Goal: Information Seeking & Learning: Check status

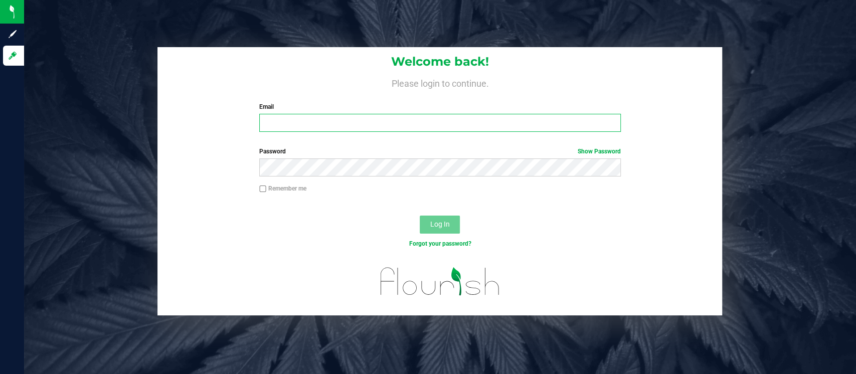
click at [297, 126] on input "Email" at bounding box center [440, 123] width 362 height 18
type input "[EMAIL_ADDRESS][DOMAIN_NAME]"
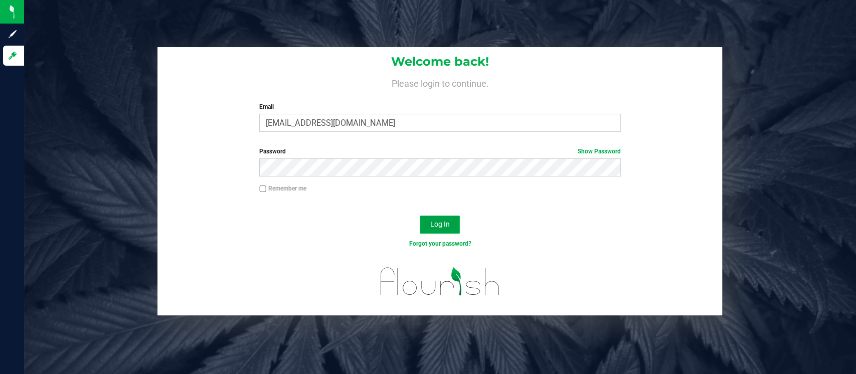
click at [453, 222] on button "Log In" at bounding box center [440, 225] width 40 height 18
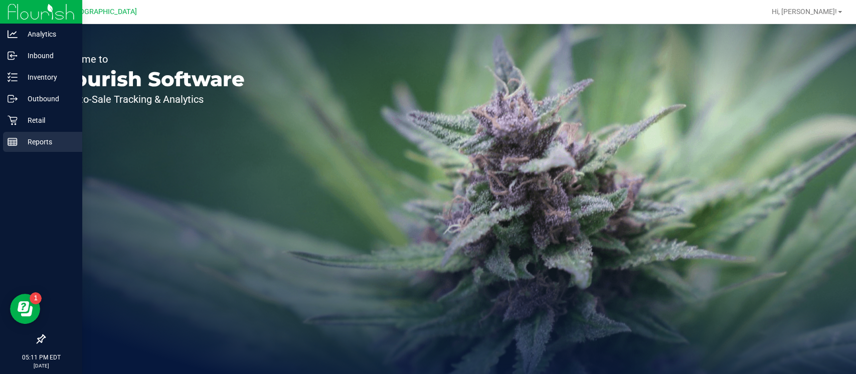
click at [16, 142] on icon at bounding box center [13, 142] width 10 height 10
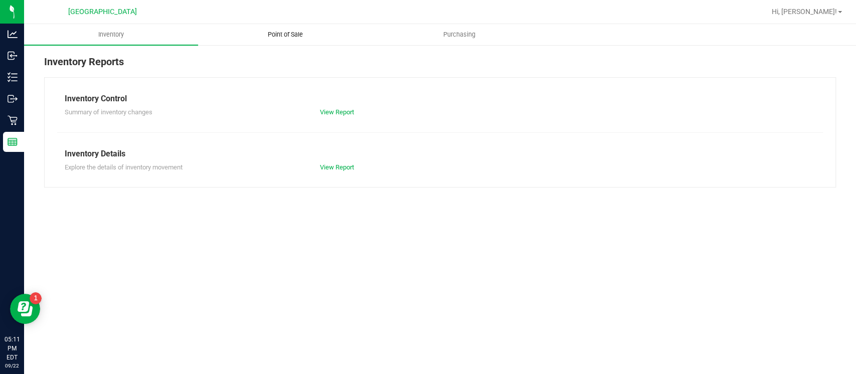
click at [279, 40] on uib-tab-heading "Point of Sale" at bounding box center [285, 35] width 173 height 20
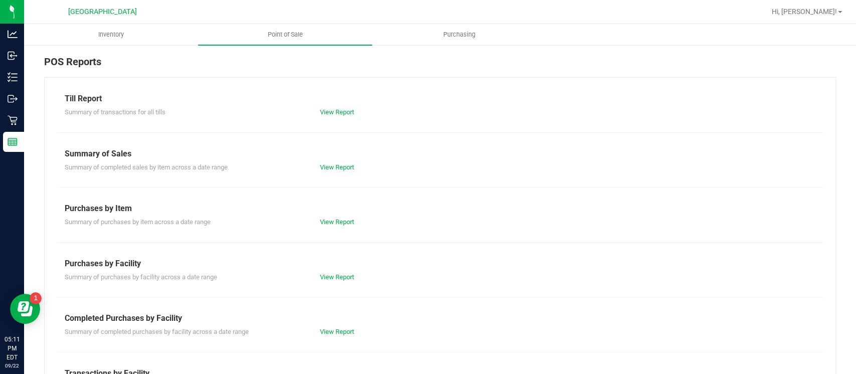
click at [339, 324] on div "Summary of completed purchases by facility across a date range View Report" at bounding box center [440, 330] width 766 height 13
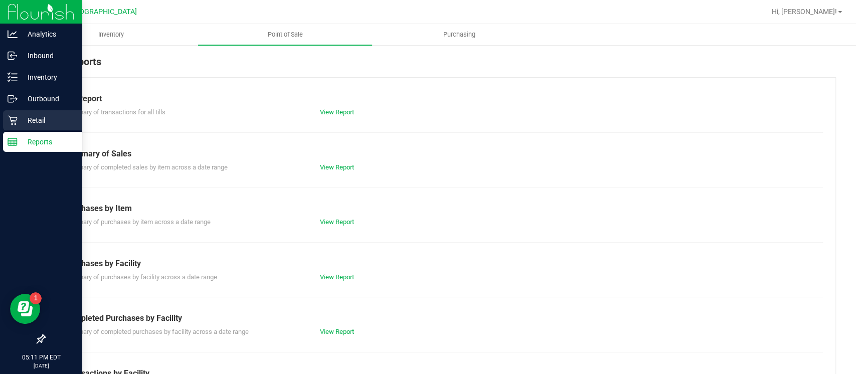
click at [9, 117] on icon at bounding box center [13, 120] width 10 height 10
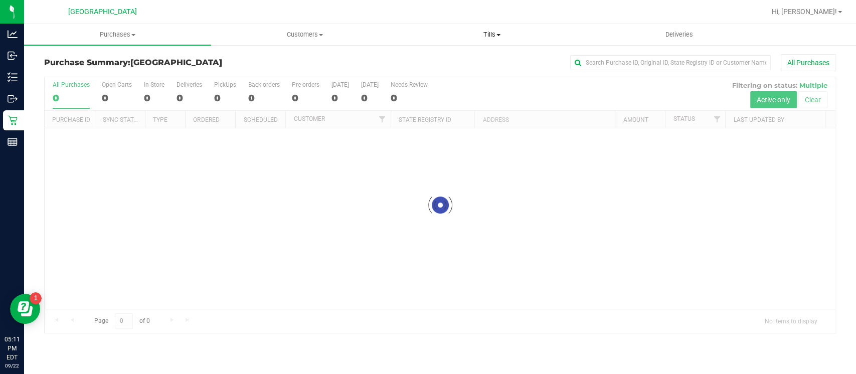
click at [489, 32] on span "Tills" at bounding box center [492, 34] width 186 height 9
click at [449, 60] on span "Manage tills" at bounding box center [433, 60] width 68 height 9
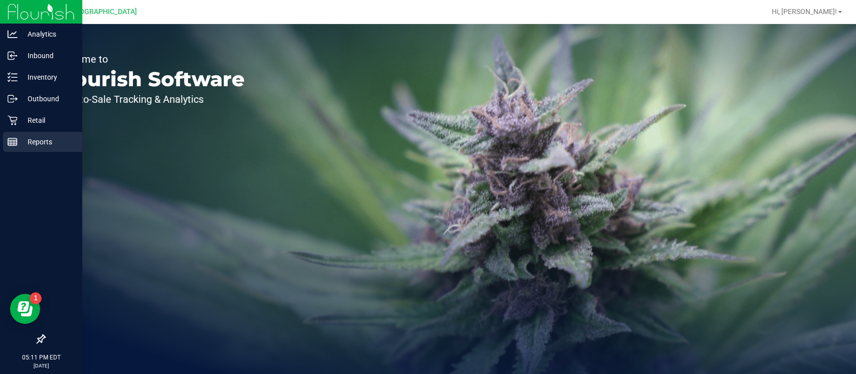
click at [30, 142] on p "Reports" at bounding box center [48, 142] width 60 height 12
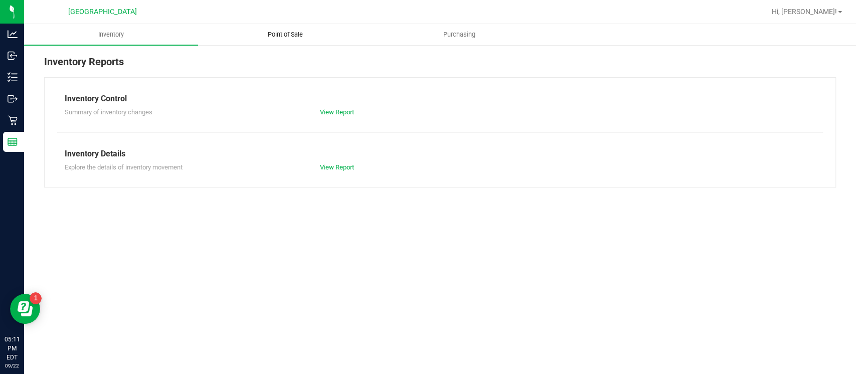
click at [295, 31] on span "Point of Sale" at bounding box center [285, 34] width 62 height 9
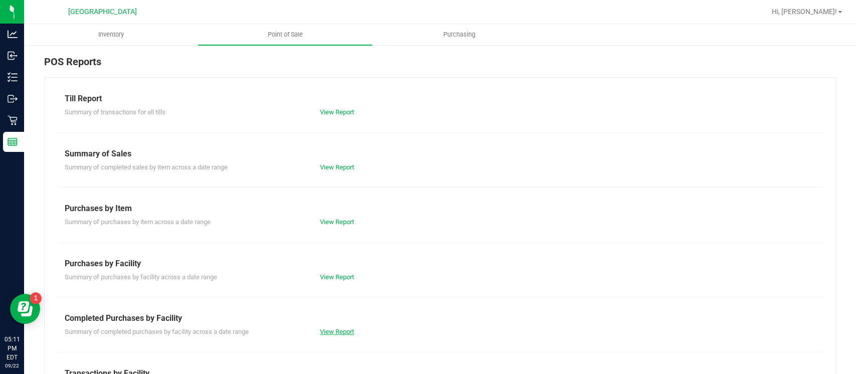
click at [345, 334] on link "View Report" at bounding box center [337, 332] width 34 height 8
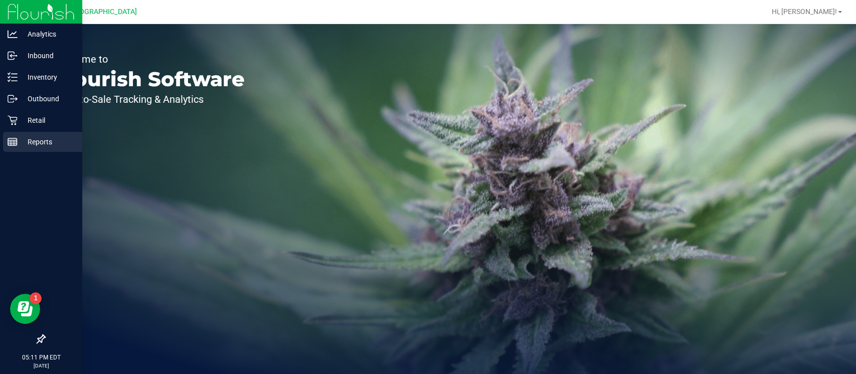
click at [23, 141] on p "Reports" at bounding box center [48, 142] width 60 height 12
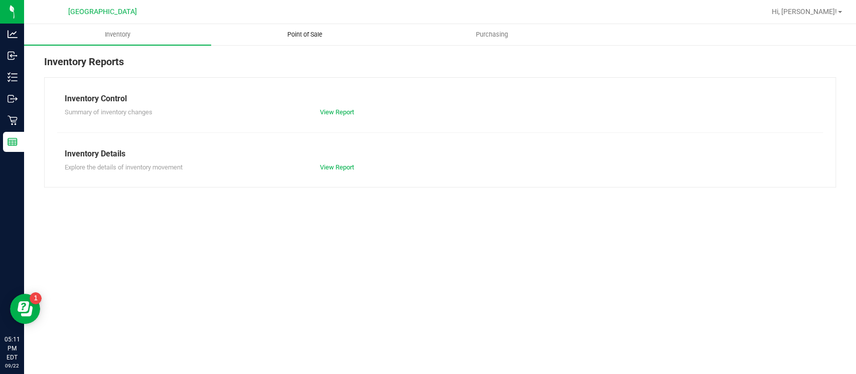
click at [297, 36] on span "Point of Sale" at bounding box center [305, 34] width 62 height 9
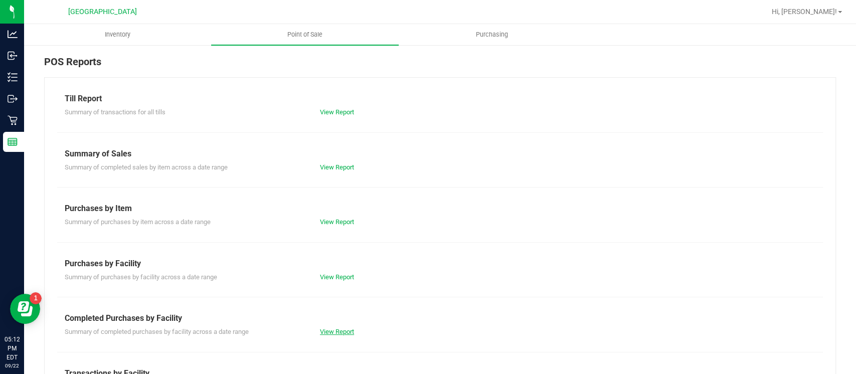
click at [343, 329] on link "View Report" at bounding box center [337, 332] width 34 height 8
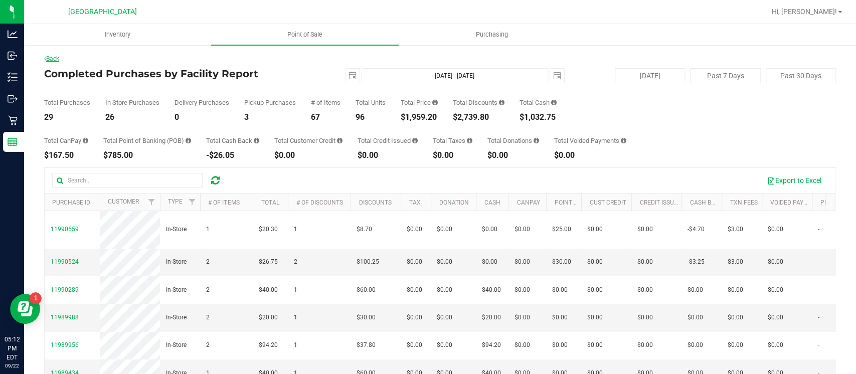
click at [59, 60] on link "Back" at bounding box center [51, 58] width 15 height 7
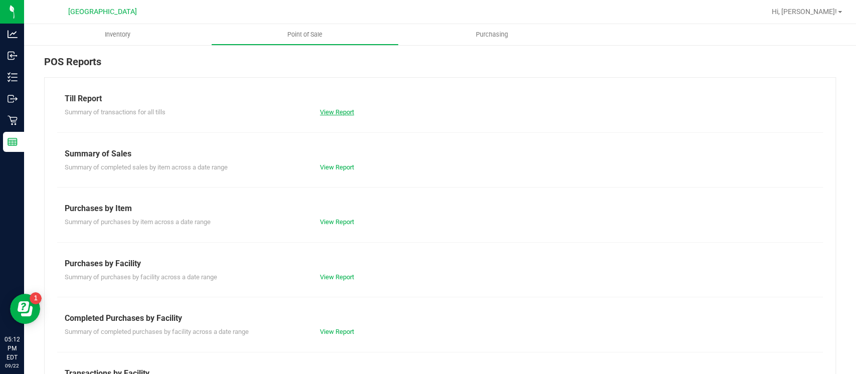
click at [329, 110] on link "View Report" at bounding box center [337, 112] width 34 height 8
